Goal: Information Seeking & Learning: Learn about a topic

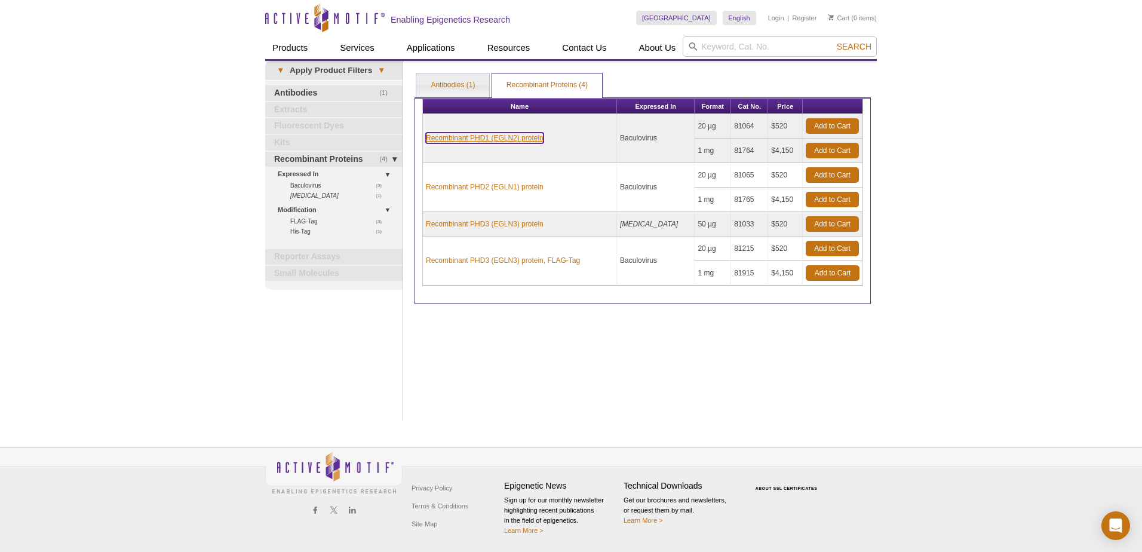
click at [480, 136] on link "Recombinant PHD1 (EGLN2) protein" at bounding box center [485, 138] width 118 height 11
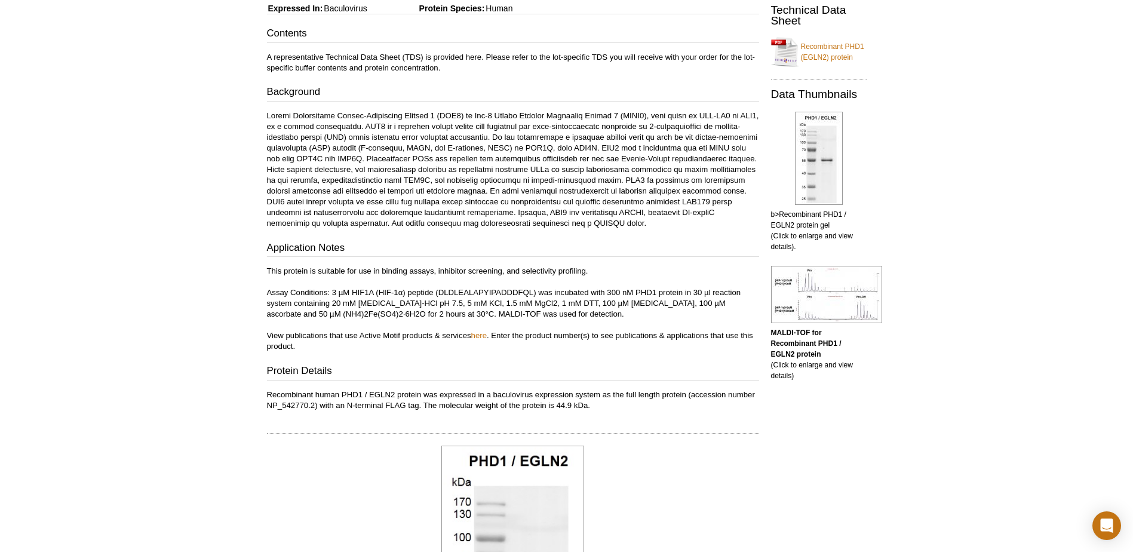
scroll to position [221, 0]
click at [845, 299] on img at bounding box center [826, 293] width 111 height 57
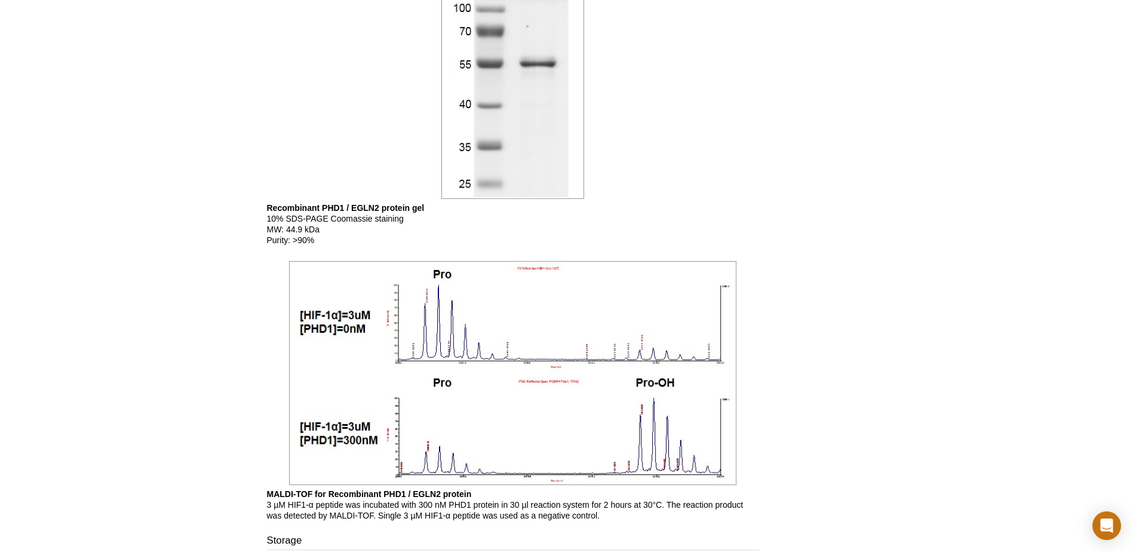
scroll to position [758, 0]
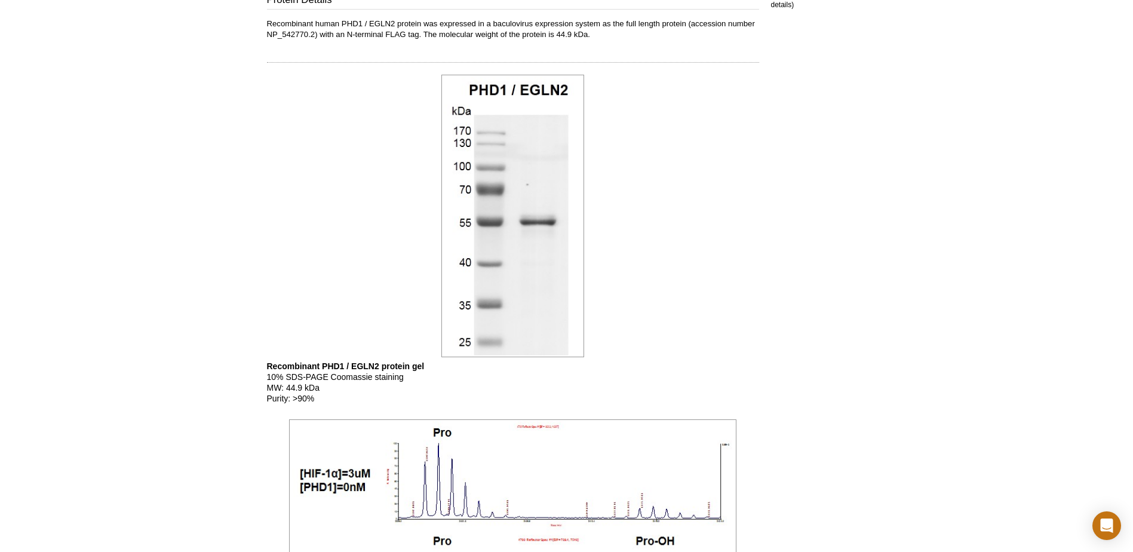
scroll to position [578, 0]
